Goal: Task Accomplishment & Management: Use online tool/utility

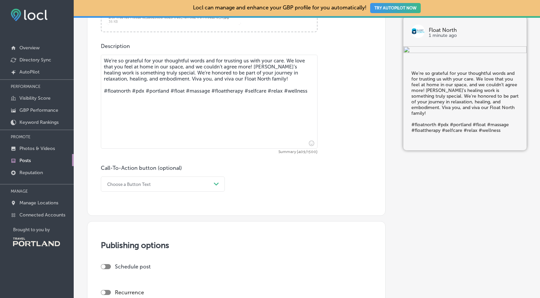
scroll to position [310, 0]
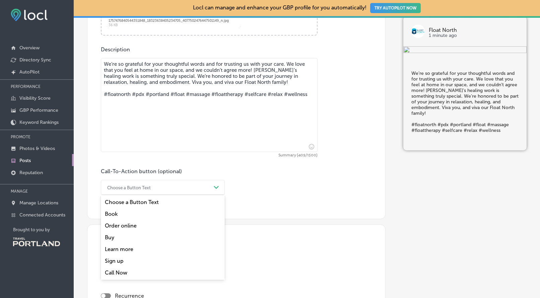
click at [164, 184] on div "Choose a Button Text" at bounding box center [157, 187] width 107 height 10
click at [148, 214] on div "Book" at bounding box center [163, 214] width 124 height 12
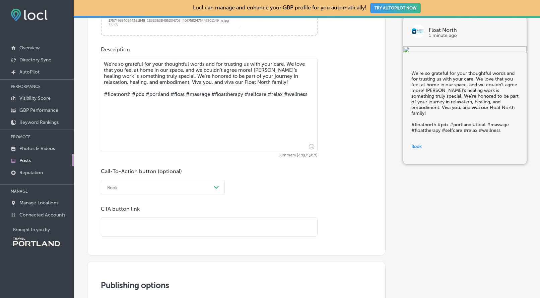
drag, startPoint x: 150, startPoint y: 226, endPoint x: 170, endPoint y: 209, distance: 25.7
click at [150, 226] on input "text" at bounding box center [209, 227] width 216 height 18
paste input "[URL][DOMAIN_NAME]"
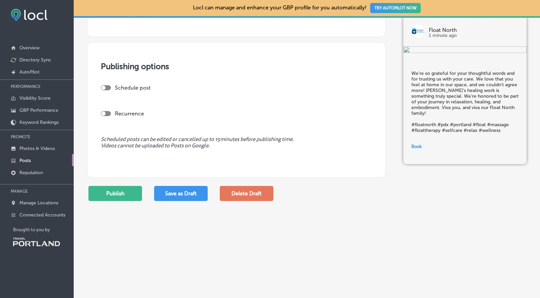
scroll to position [568, 0]
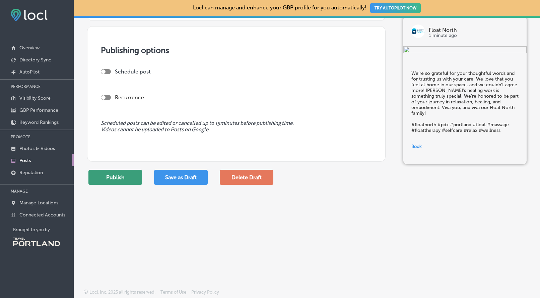
type input "[URL][DOMAIN_NAME]"
click at [134, 176] on button "Publish" at bounding box center [115, 177] width 54 height 15
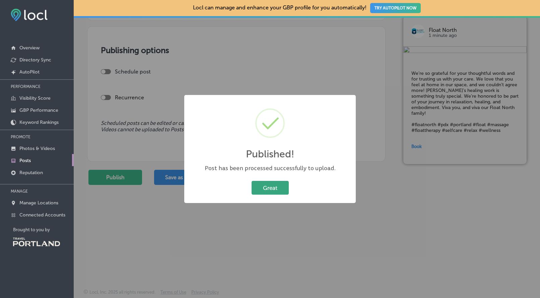
click at [263, 186] on button "Great" at bounding box center [270, 188] width 37 height 14
